Goal: Task Accomplishment & Management: Manage account settings

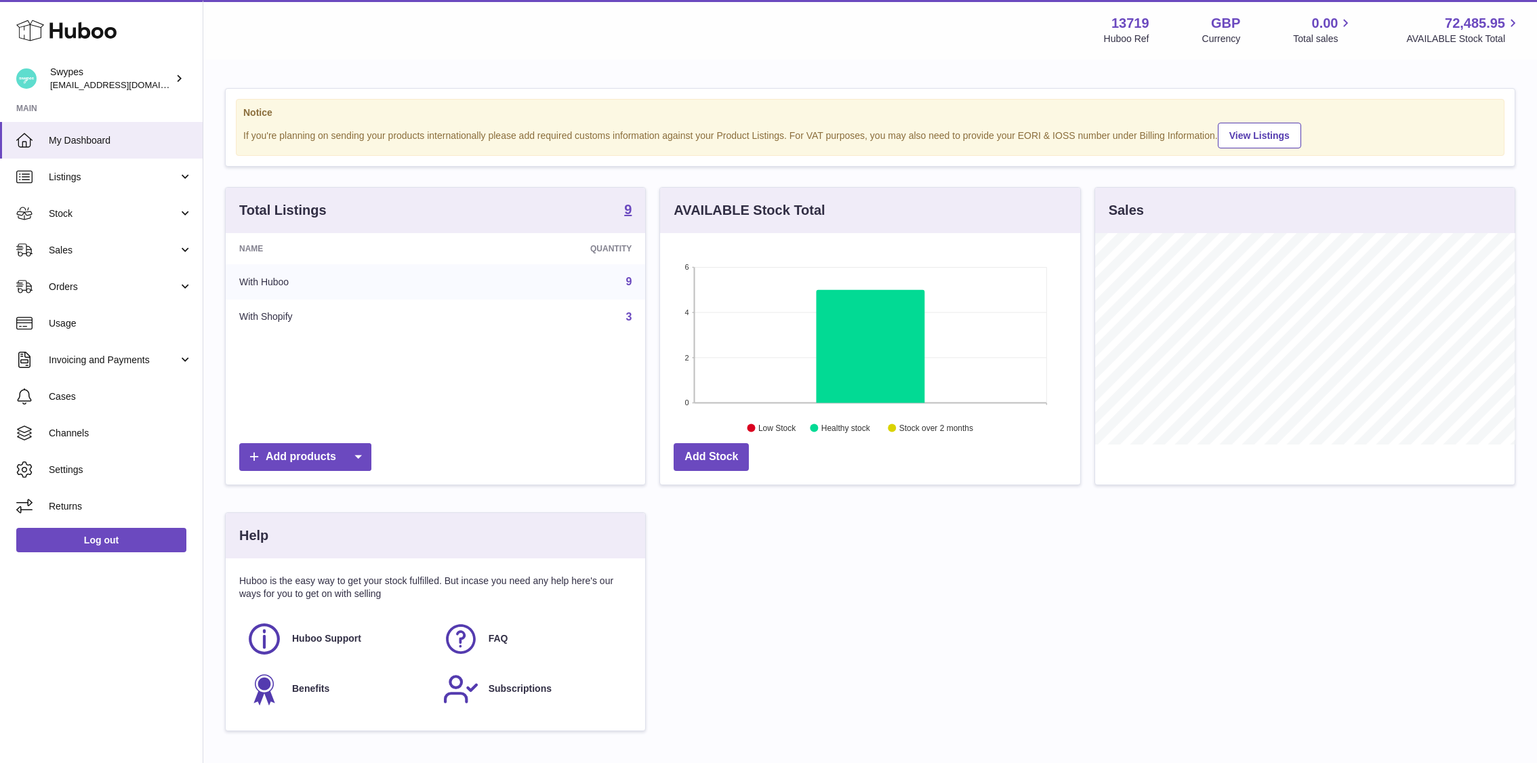
scroll to position [211, 420]
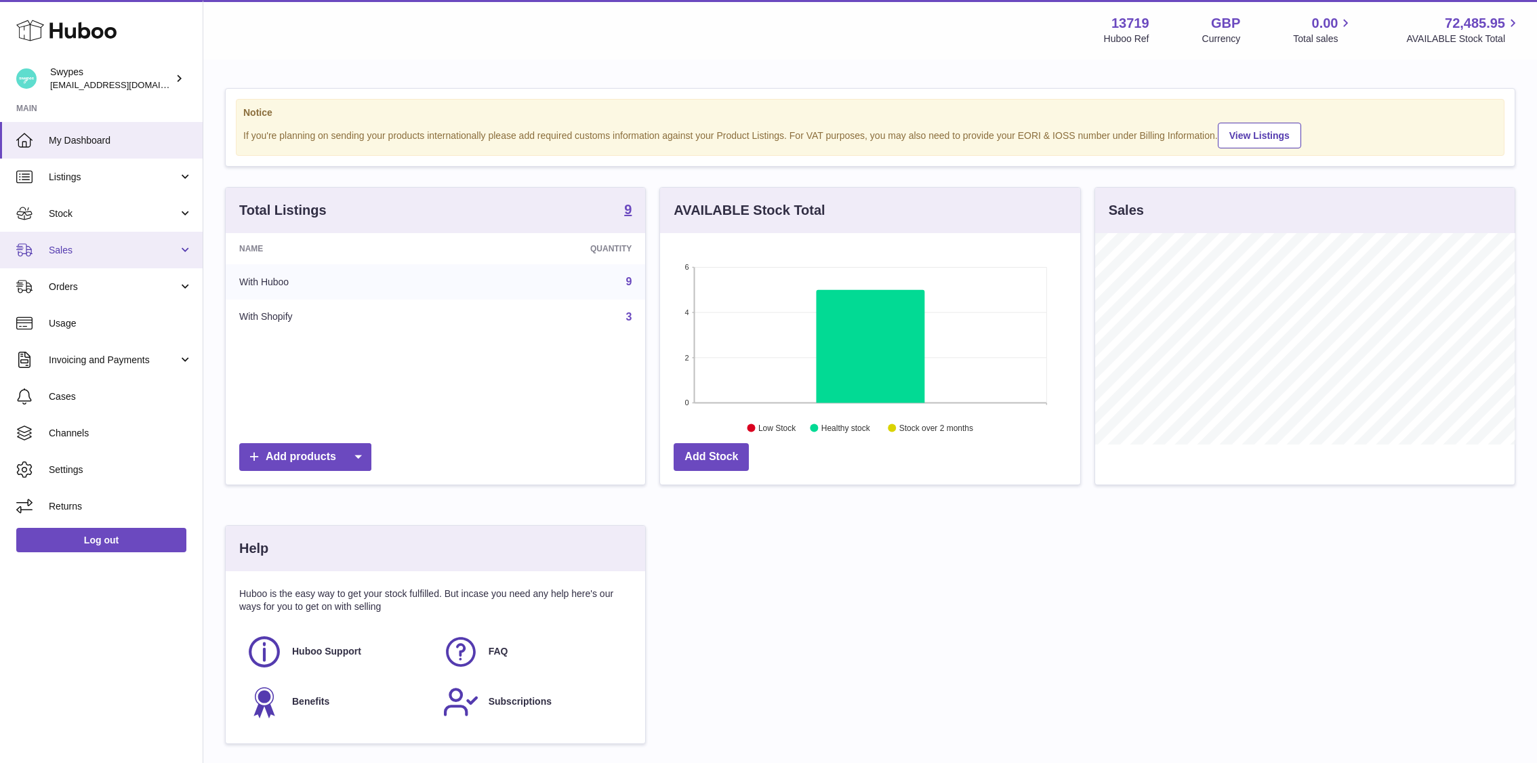
click at [165, 252] on span "Sales" at bounding box center [113, 250] width 129 height 13
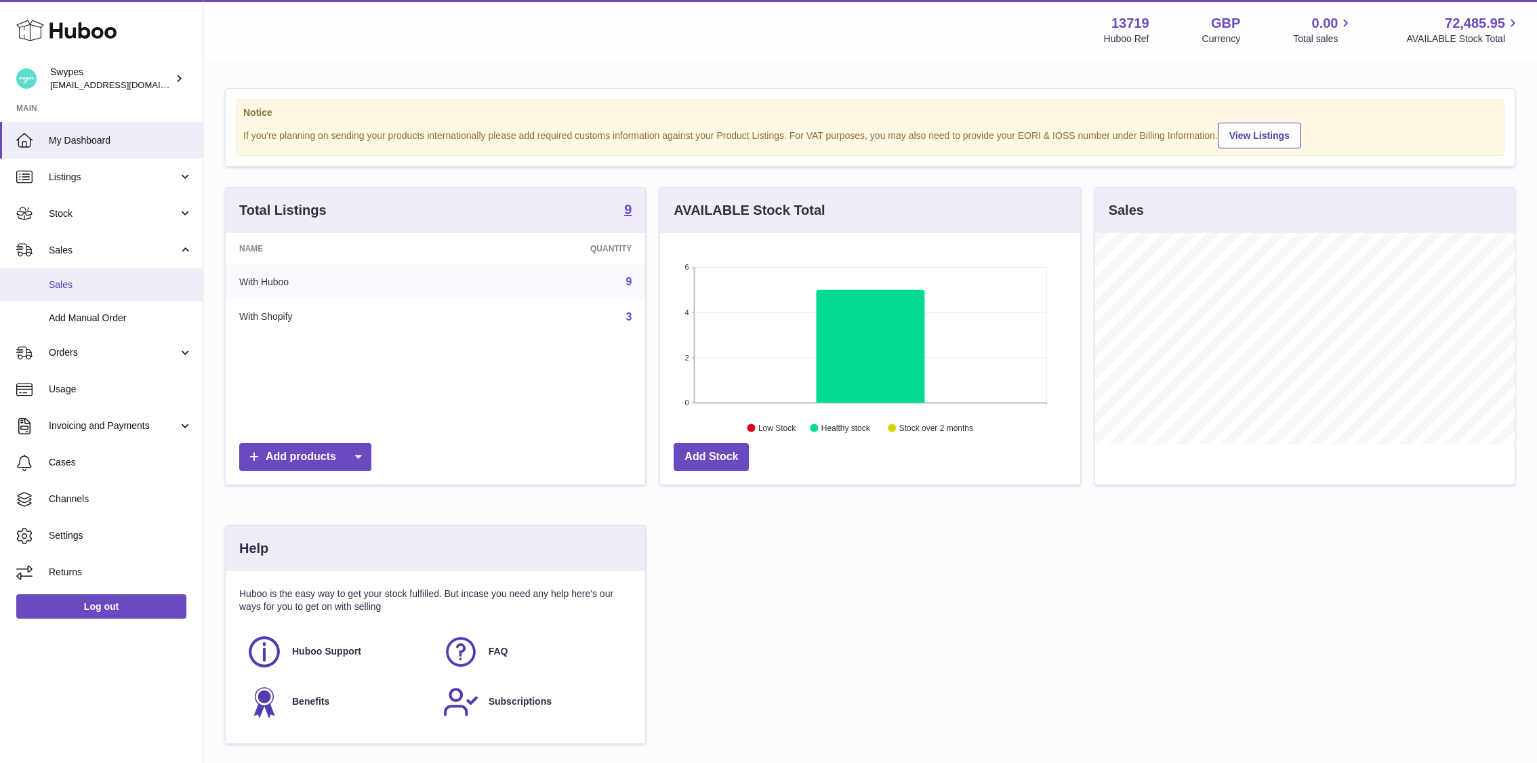
click at [162, 293] on link "Sales" at bounding box center [101, 284] width 203 height 33
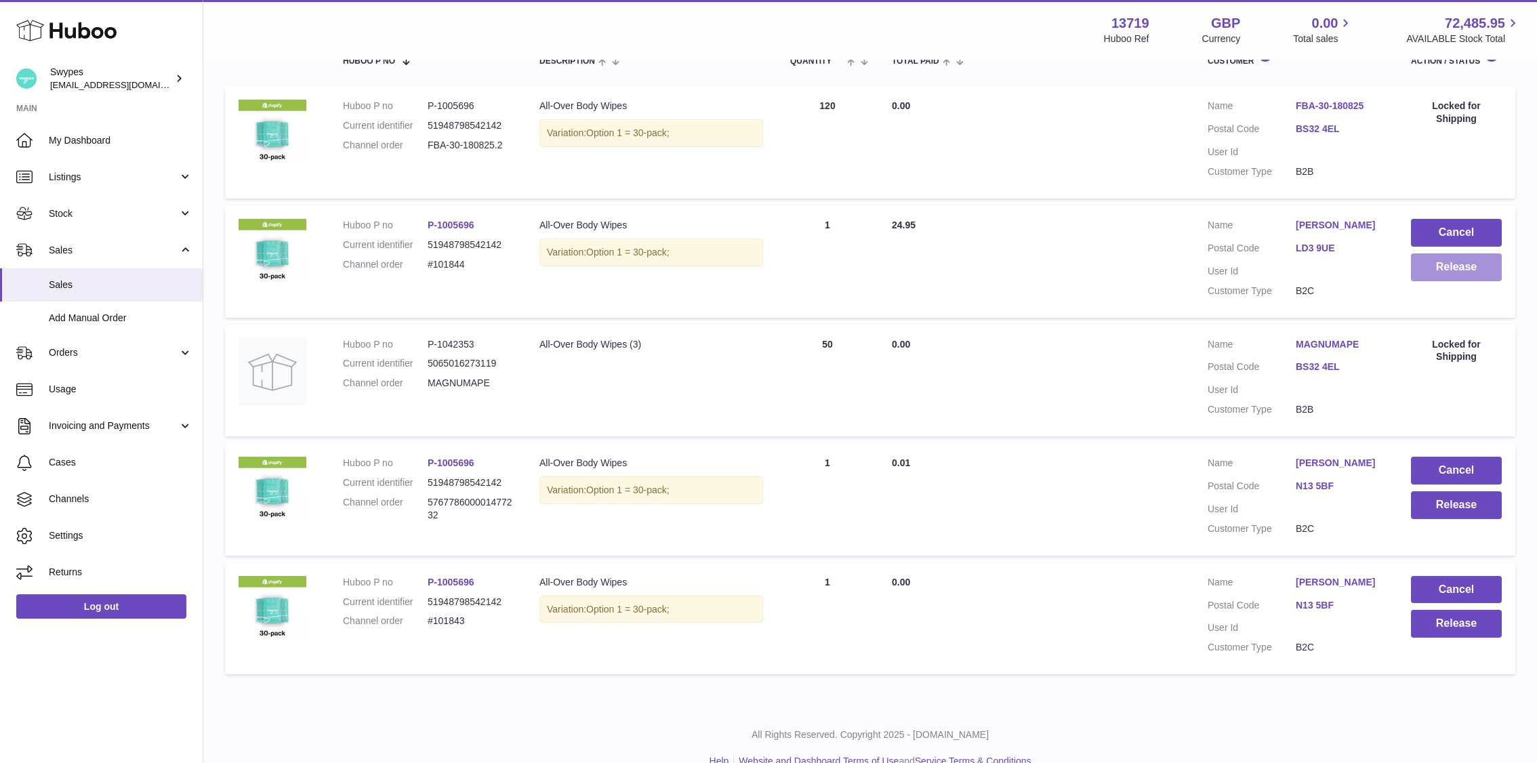
scroll to position [271, 0]
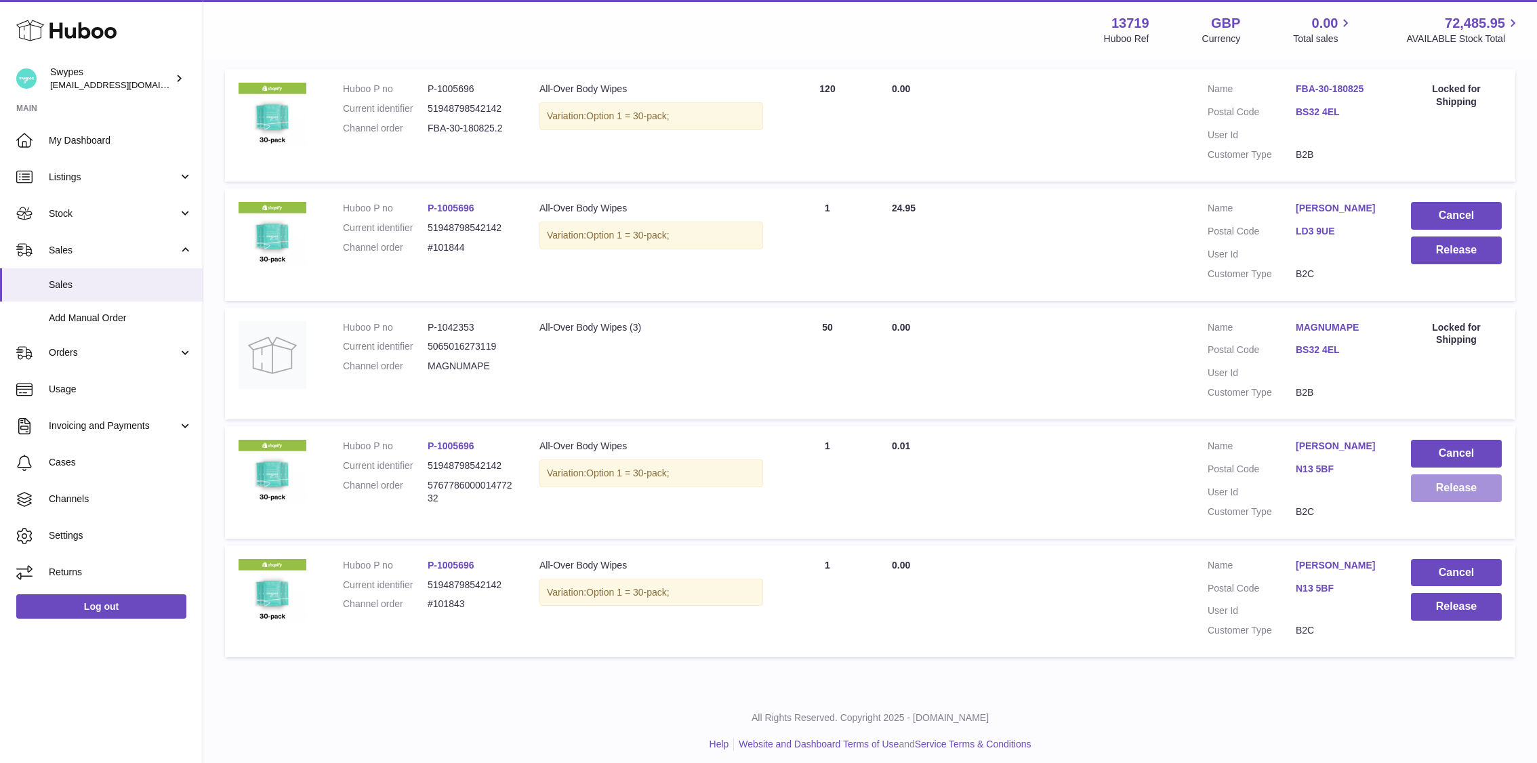
click at [1450, 489] on button "Release" at bounding box center [1456, 488] width 91 height 28
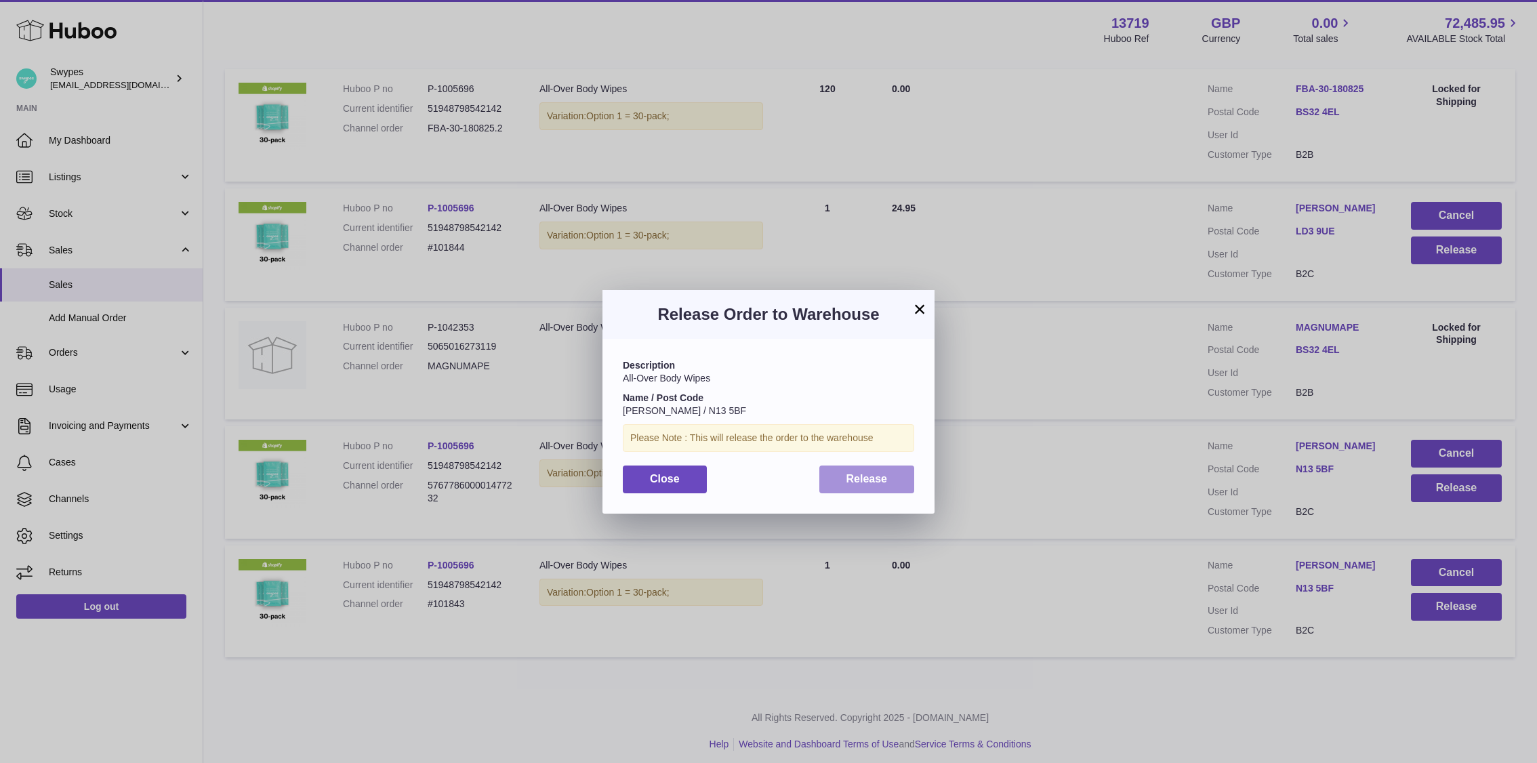
click at [871, 473] on span "Release" at bounding box center [866, 479] width 41 height 12
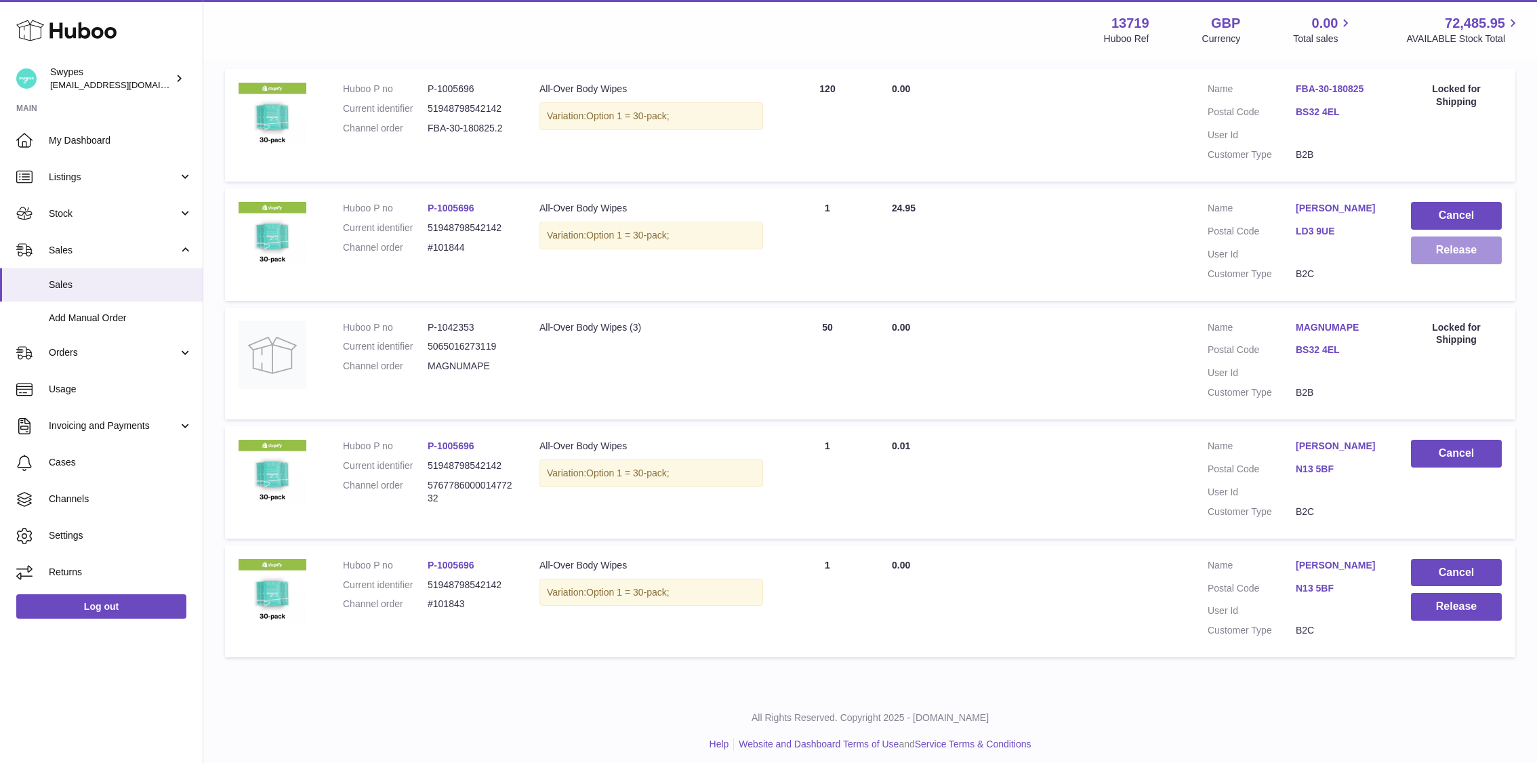
click at [1444, 249] on button "Release" at bounding box center [1456, 251] width 91 height 28
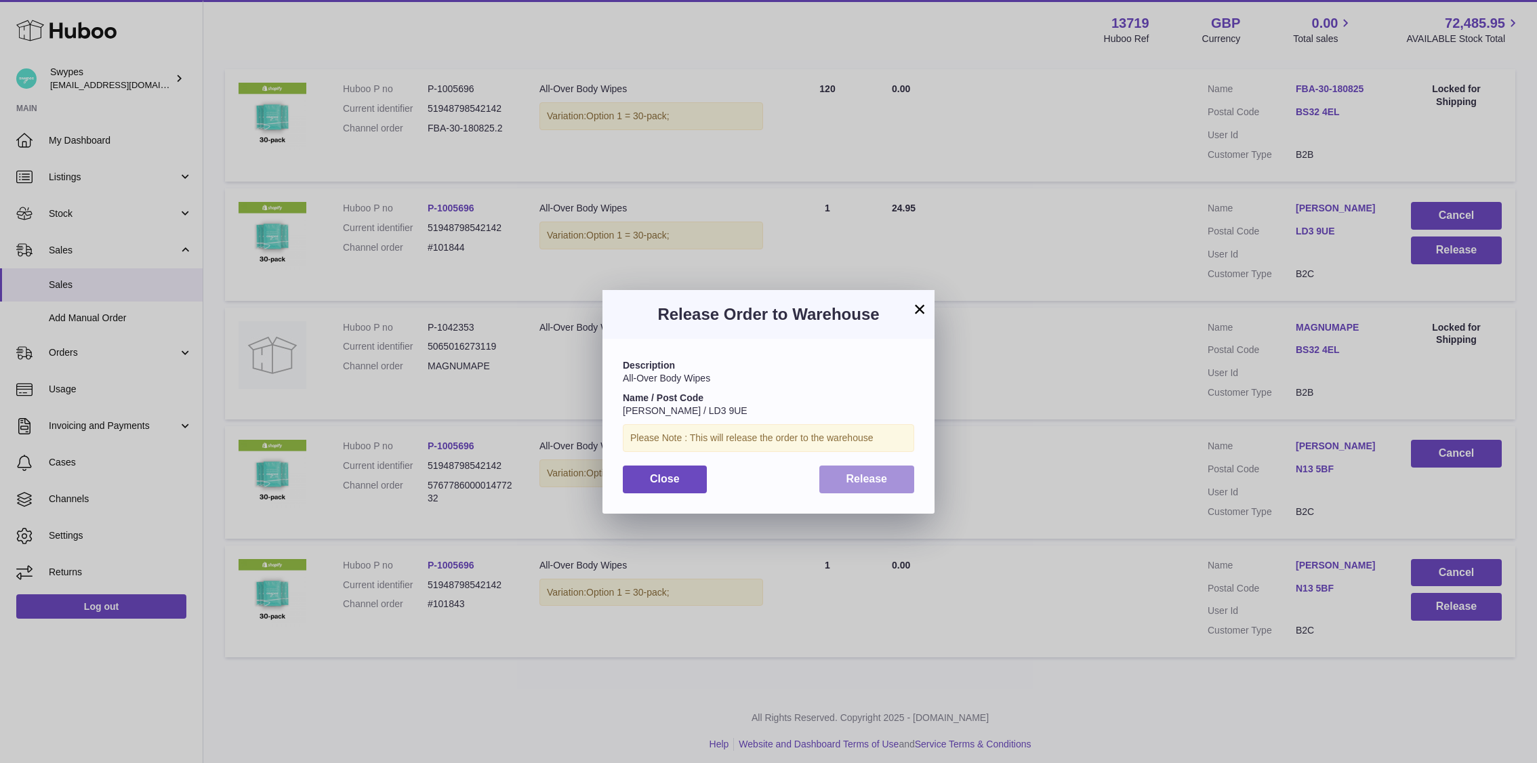
click at [896, 470] on button "Release" at bounding box center [867, 480] width 96 height 28
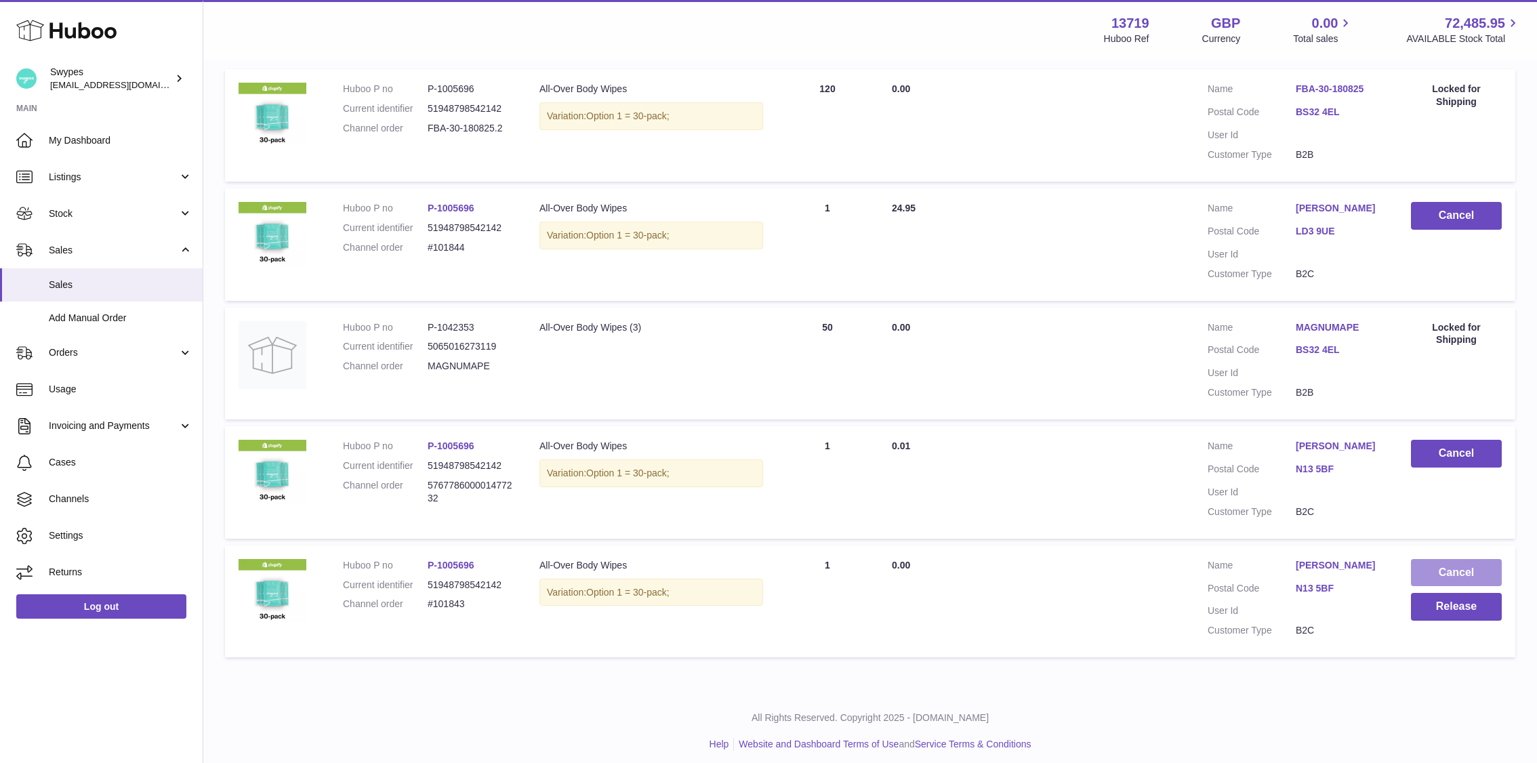
click at [1459, 562] on button "Cancel" at bounding box center [1456, 573] width 91 height 28
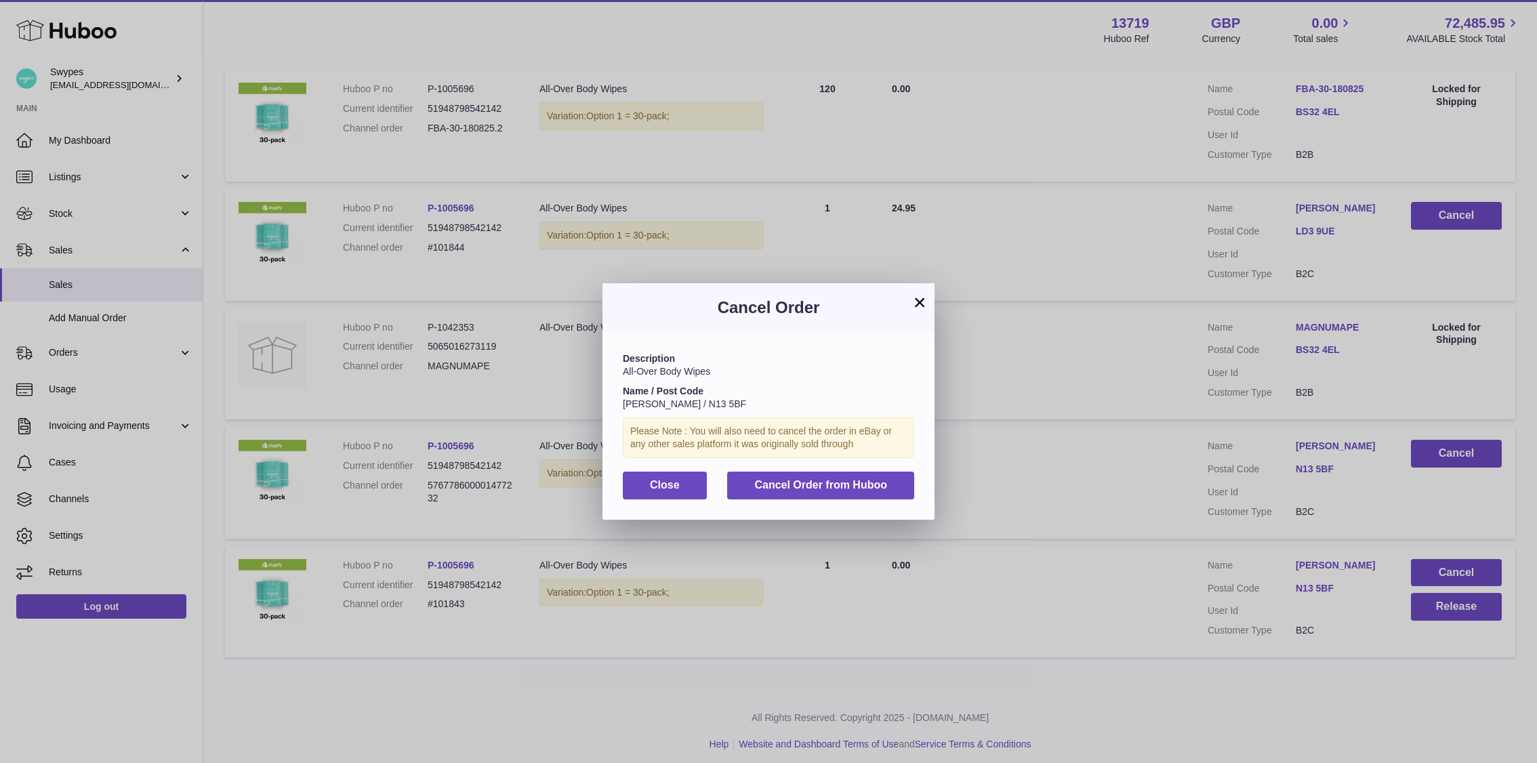
click at [819, 468] on div "Description All-Over Body Wipes Name / Post Code Tanya Carlotti / N13 5BF Pleas…" at bounding box center [768, 425] width 332 height 187
click at [808, 480] on span "Cancel Order from Huboo" at bounding box center [820, 485] width 133 height 12
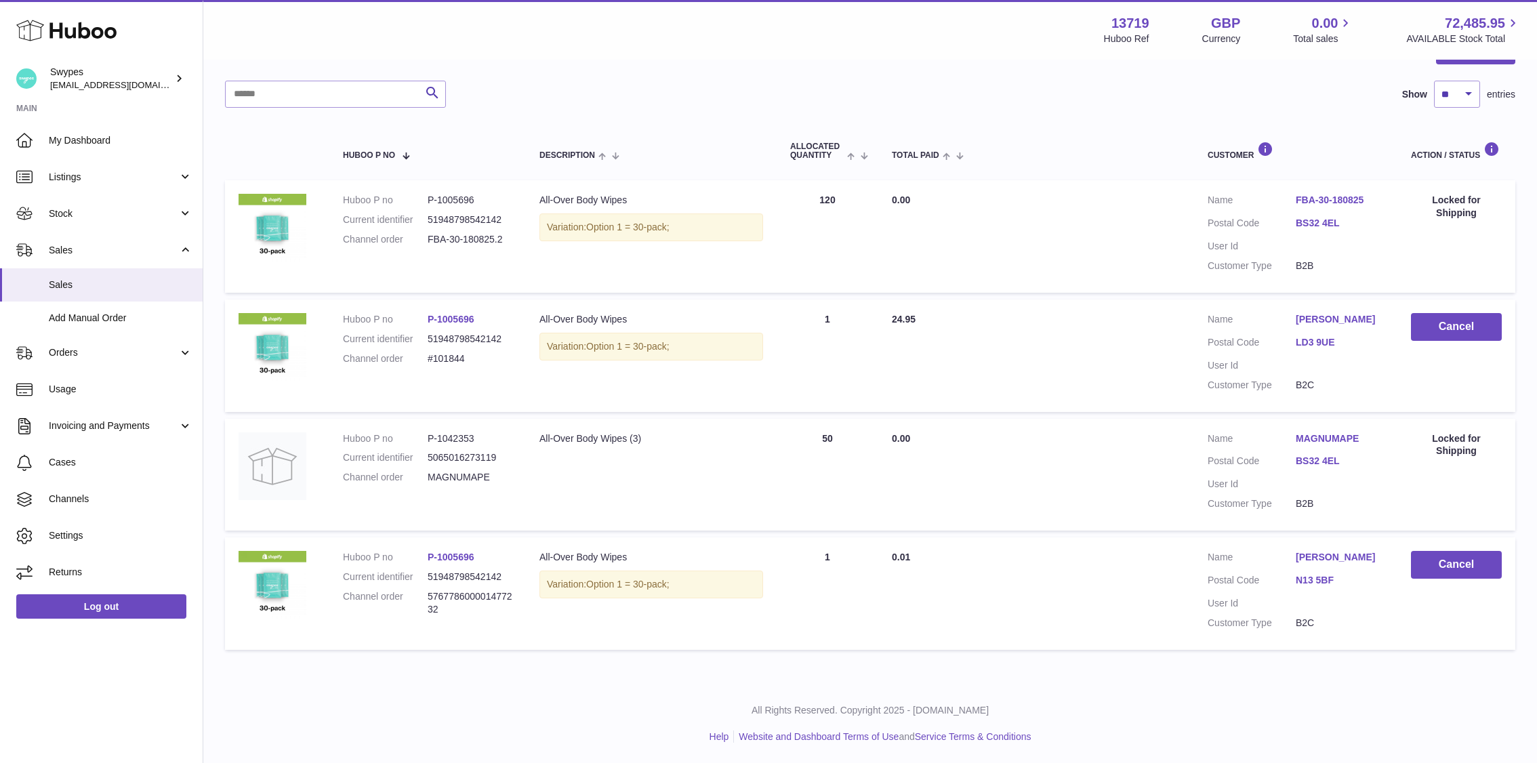
scroll to position [159, 0]
